Goal: Information Seeking & Learning: Learn about a topic

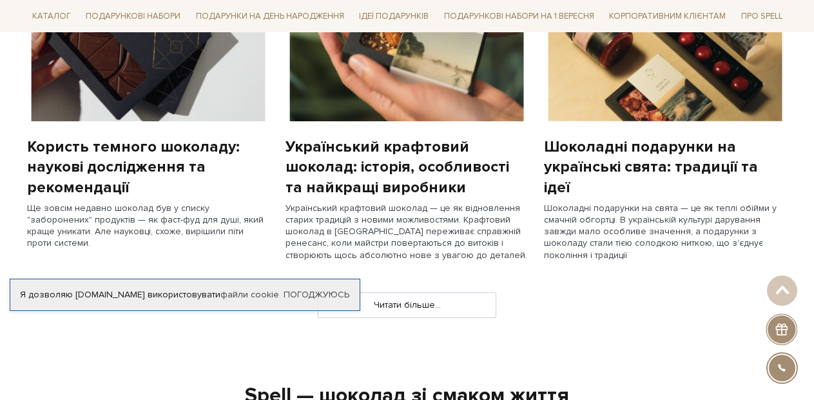
scroll to position [975, 0]
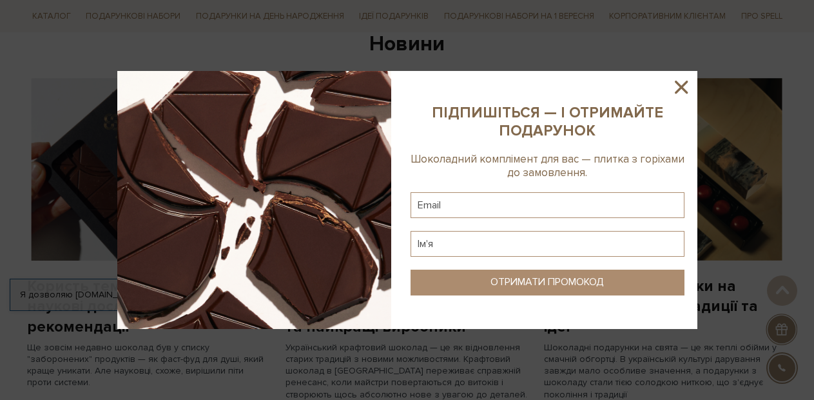
click at [683, 86] on icon at bounding box center [681, 87] width 13 height 13
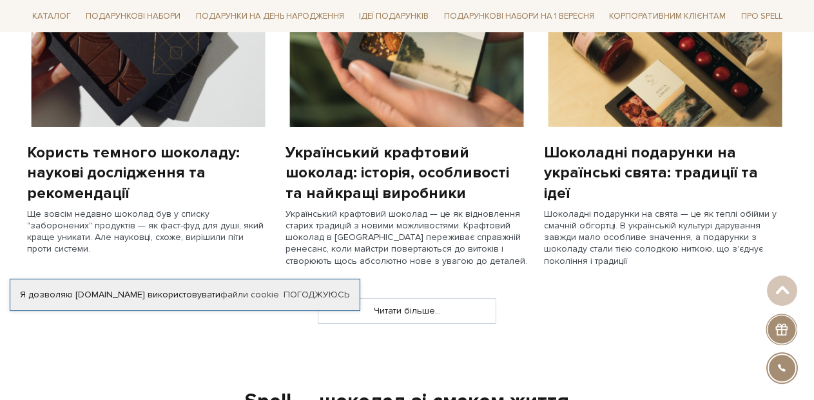
scroll to position [1184, 0]
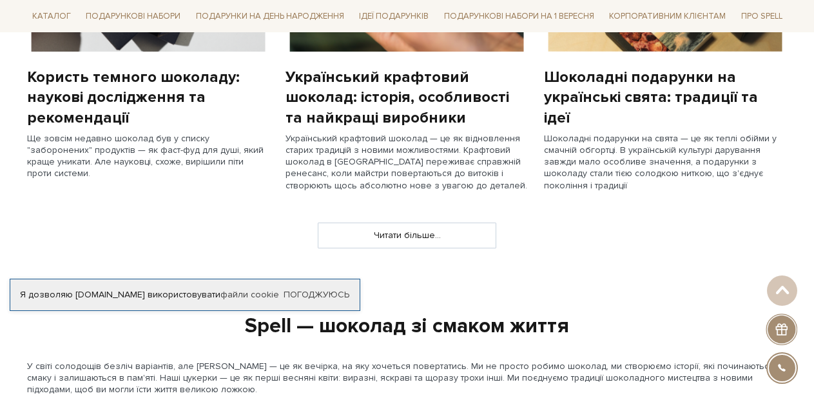
drag, startPoint x: 50, startPoint y: 139, endPoint x: 245, endPoint y: 174, distance: 198.5
click at [245, 174] on div "Користь темного шоколаду: наукові дослідження та рекомендації Ще зовсім недавно…" at bounding box center [148, 38] width 259 height 338
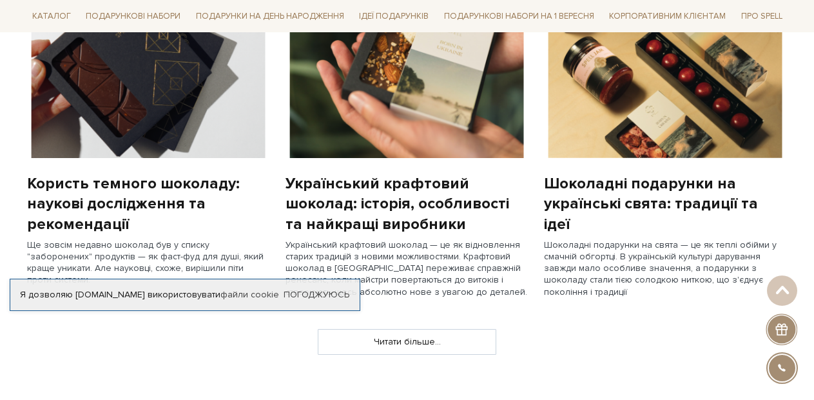
scroll to position [1114, 0]
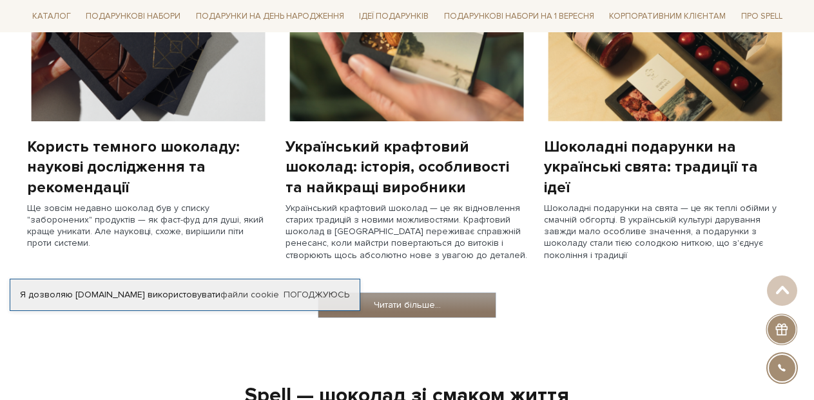
click at [441, 297] on link "Читати більше..." at bounding box center [407, 305] width 177 height 25
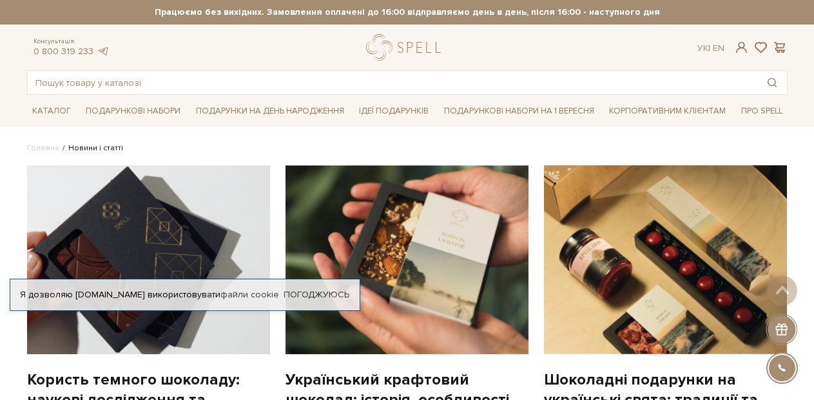
scroll to position [487, 0]
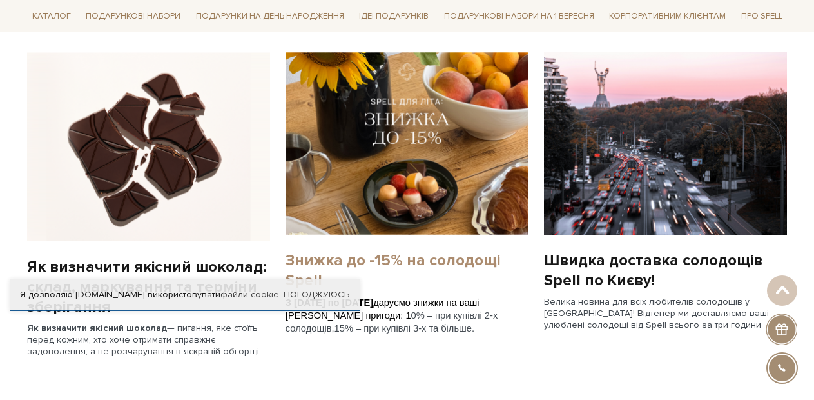
click at [413, 260] on link "Знижка до -15% на солодощі Spell" at bounding box center [407, 270] width 243 height 40
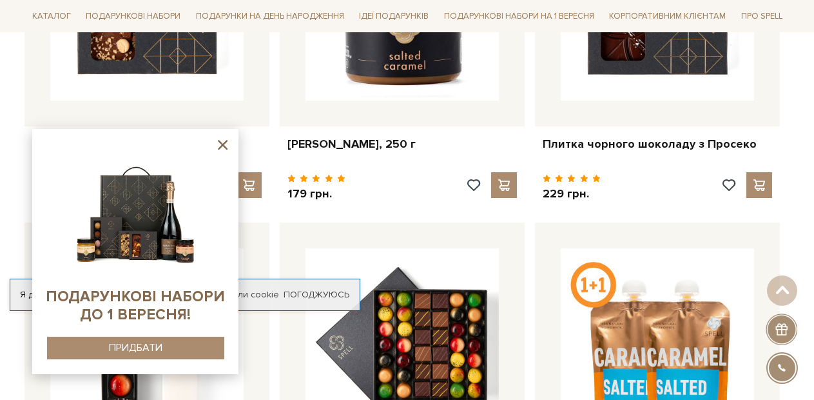
scroll to position [905, 0]
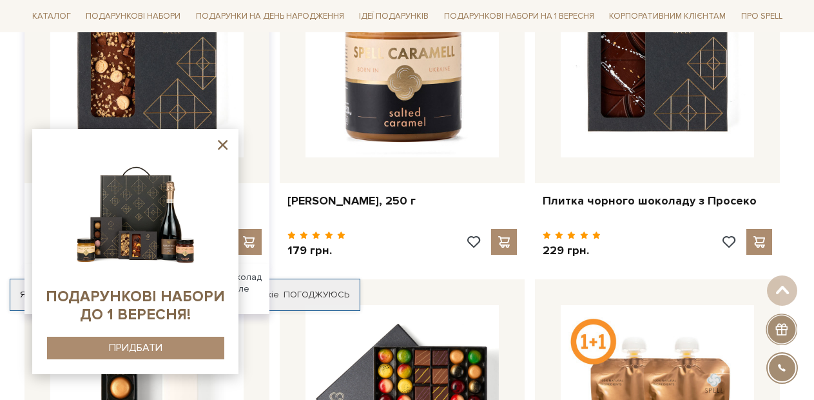
click at [126, 71] on img at bounding box center [146, 60] width 193 height 193
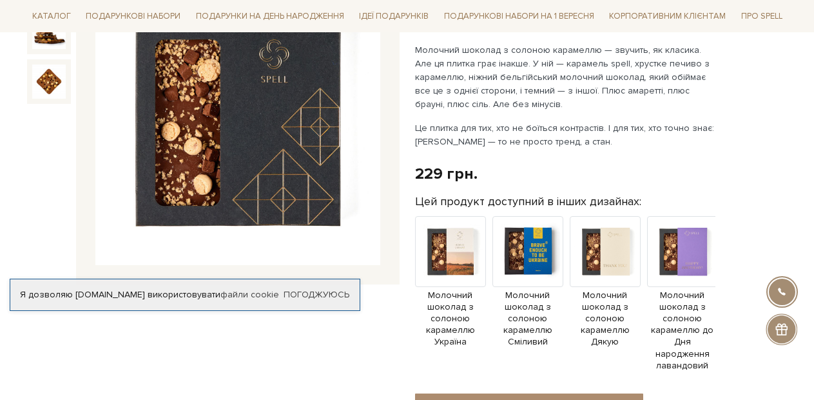
scroll to position [209, 0]
drag, startPoint x: 422, startPoint y: 124, endPoint x: 687, endPoint y: 137, distance: 265.3
click at [687, 137] on p "Це плитка для тих, хто не боїться контрастів. І для тих, хто точно знає: караме…" at bounding box center [566, 134] width 302 height 27
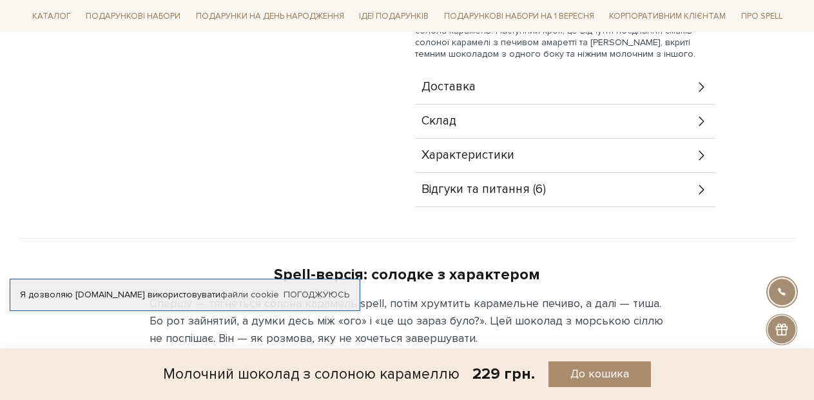
scroll to position [696, 0]
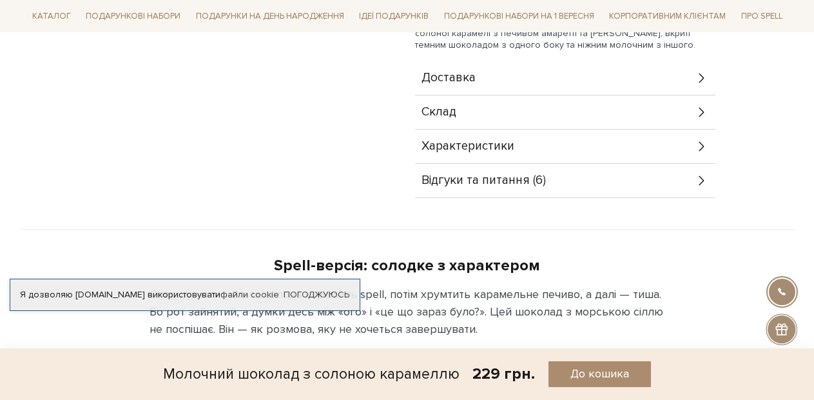
click at [557, 117] on div "Склад" at bounding box center [565, 112] width 300 height 34
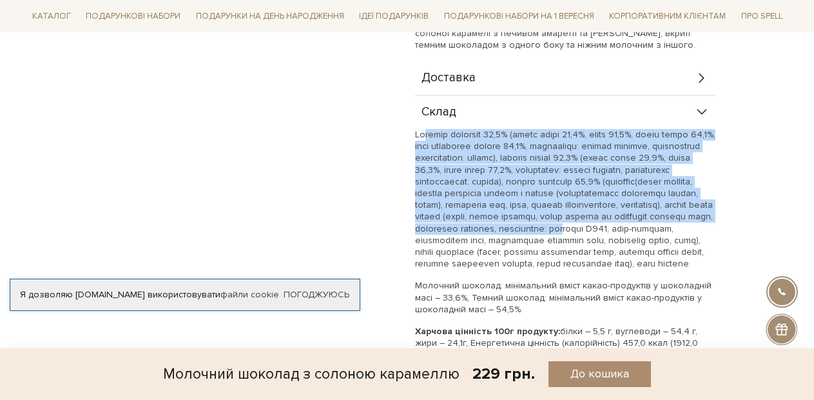
drag, startPoint x: 428, startPoint y: 135, endPoint x: 525, endPoint y: 239, distance: 141.4
click at [525, 239] on p at bounding box center [565, 199] width 300 height 141
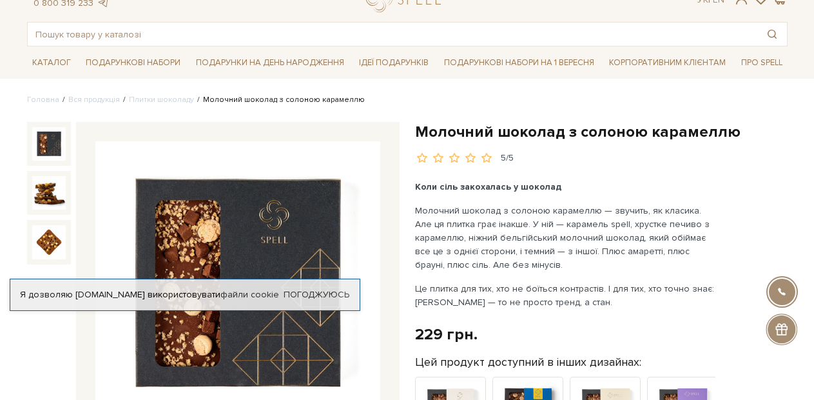
scroll to position [0, 0]
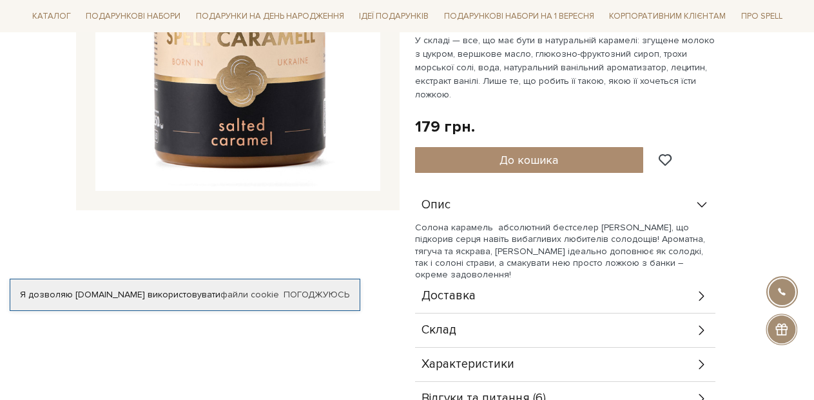
scroll to position [348, 0]
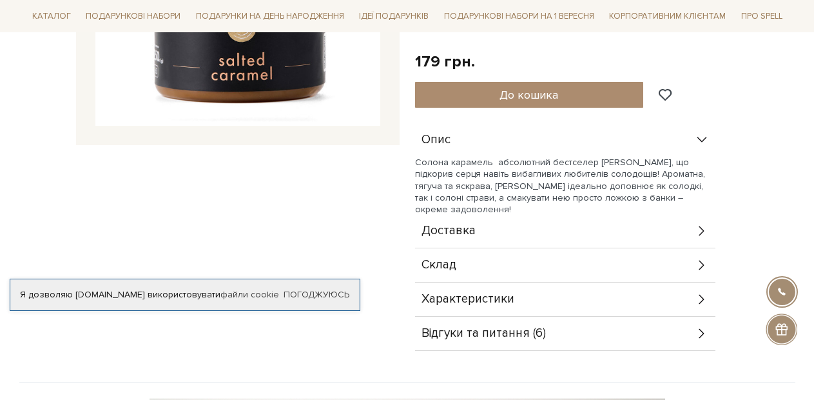
click at [513, 248] on div "Склад" at bounding box center [565, 265] width 300 height 34
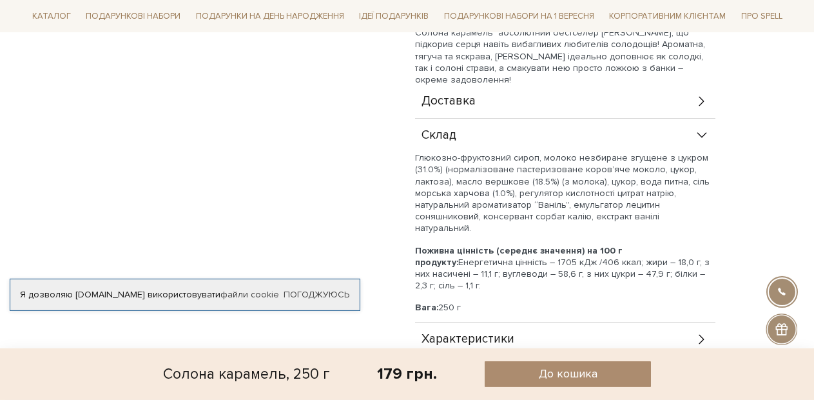
scroll to position [487, 0]
